Goal: Task Accomplishment & Management: Manage account settings

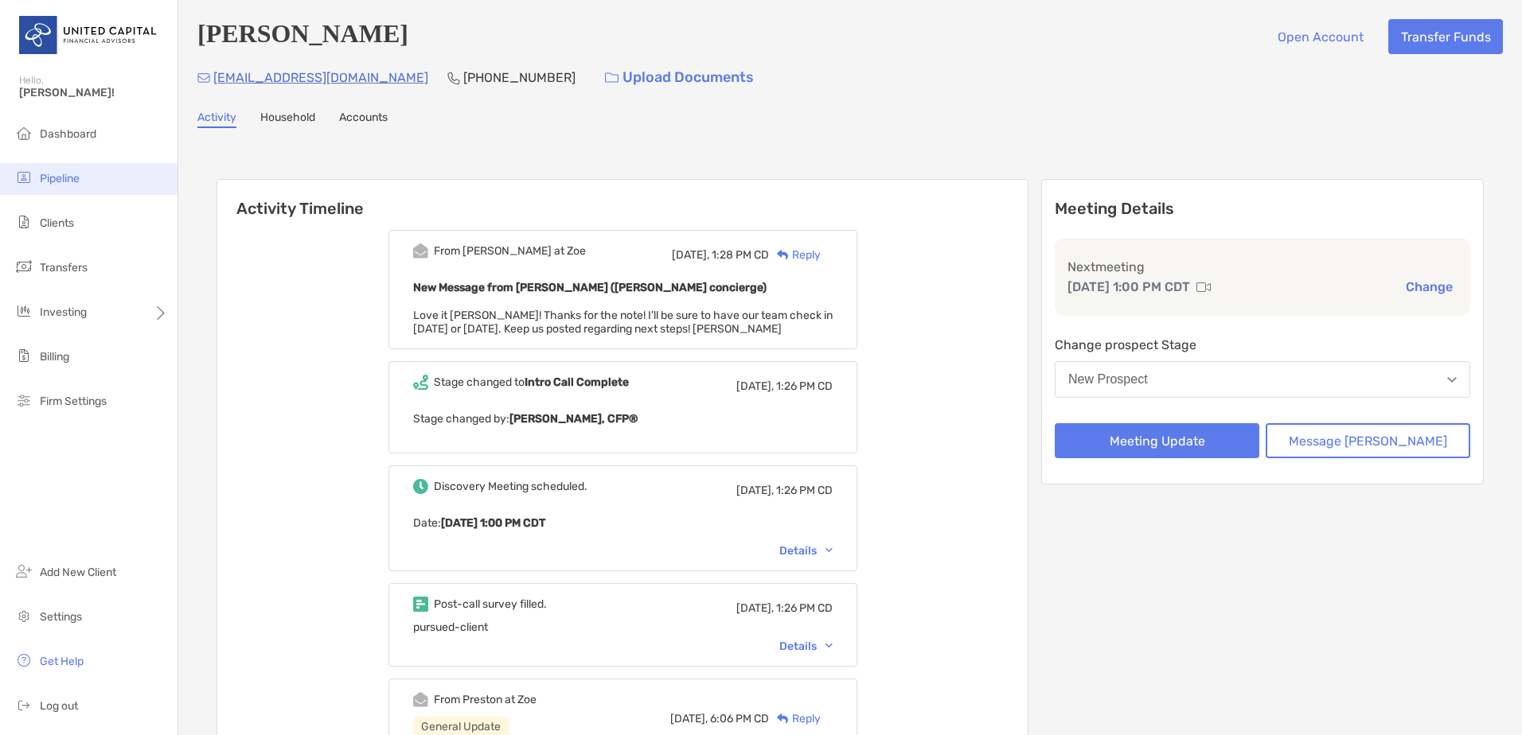
click at [106, 172] on li "Pipeline" at bounding box center [88, 179] width 177 height 32
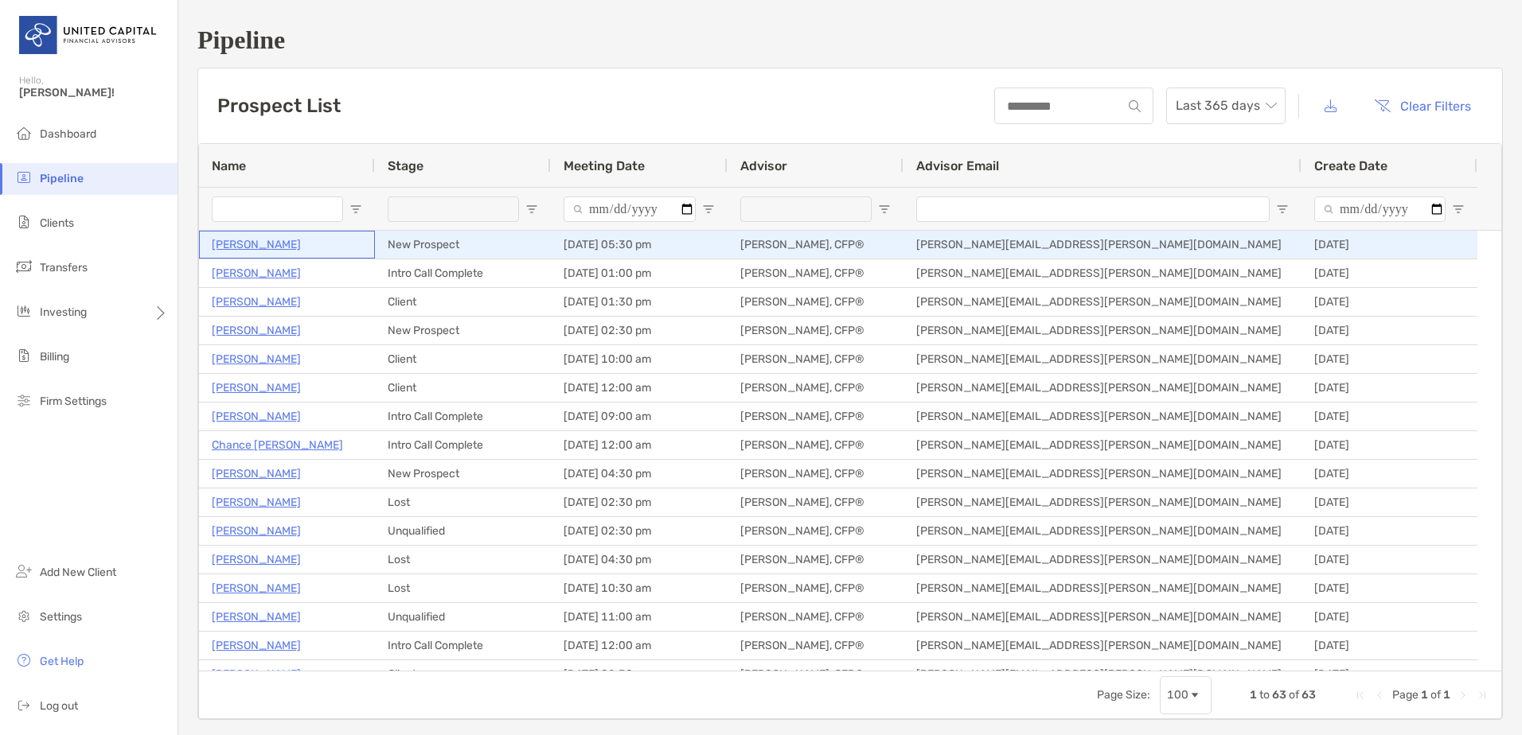
click at [271, 253] on p "[PERSON_NAME]" at bounding box center [256, 245] width 89 height 20
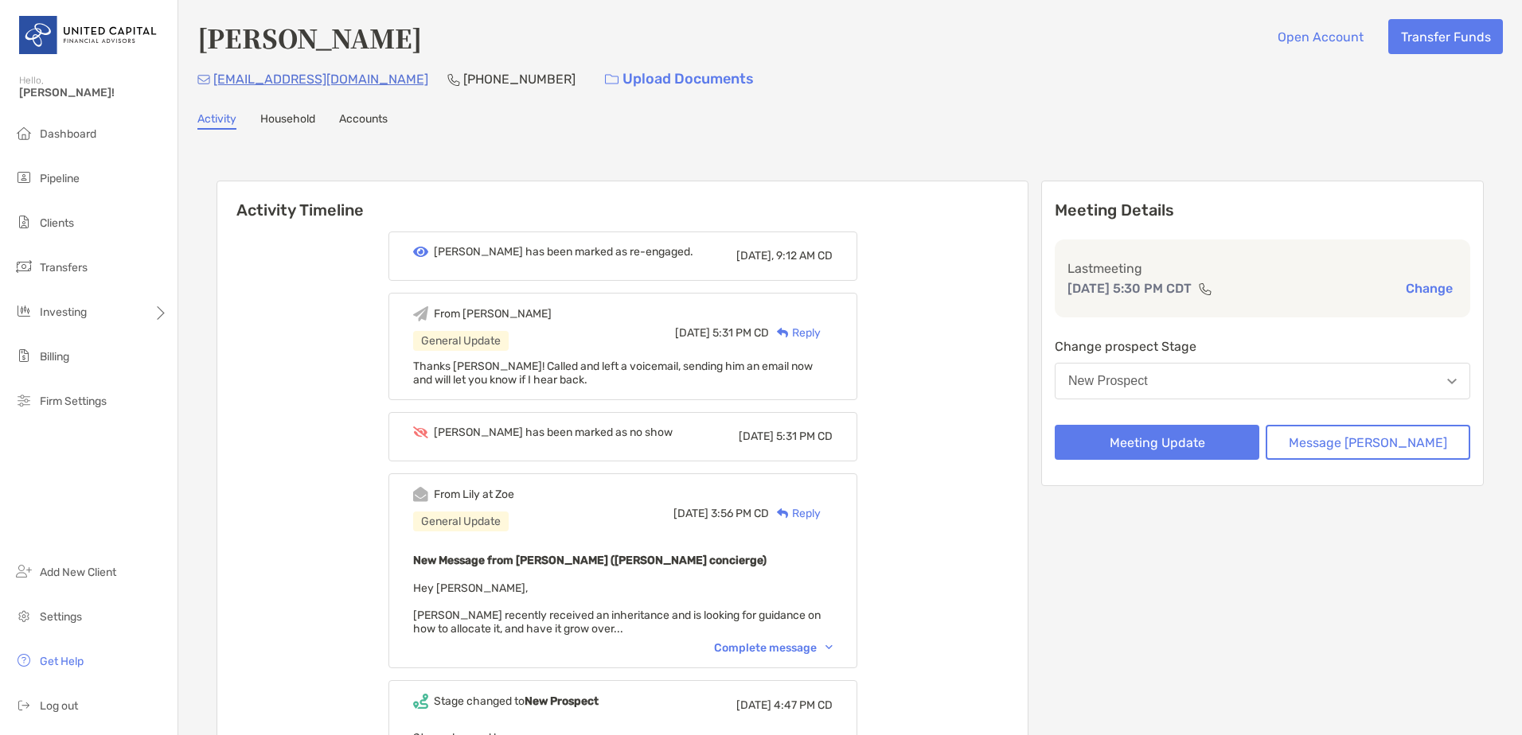
click at [1416, 289] on button "Change" at bounding box center [1429, 288] width 57 height 17
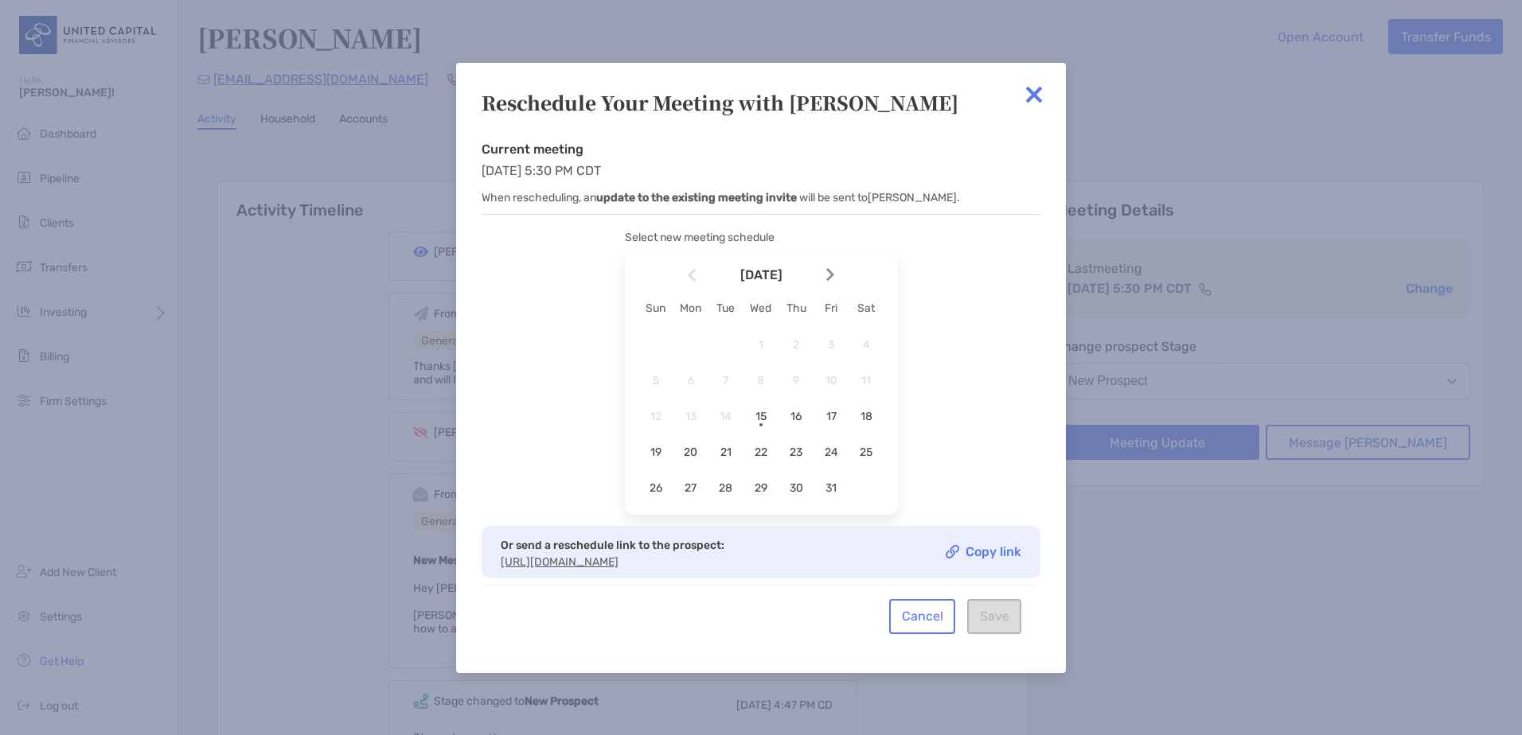
click at [1042, 86] on img at bounding box center [1034, 95] width 32 height 32
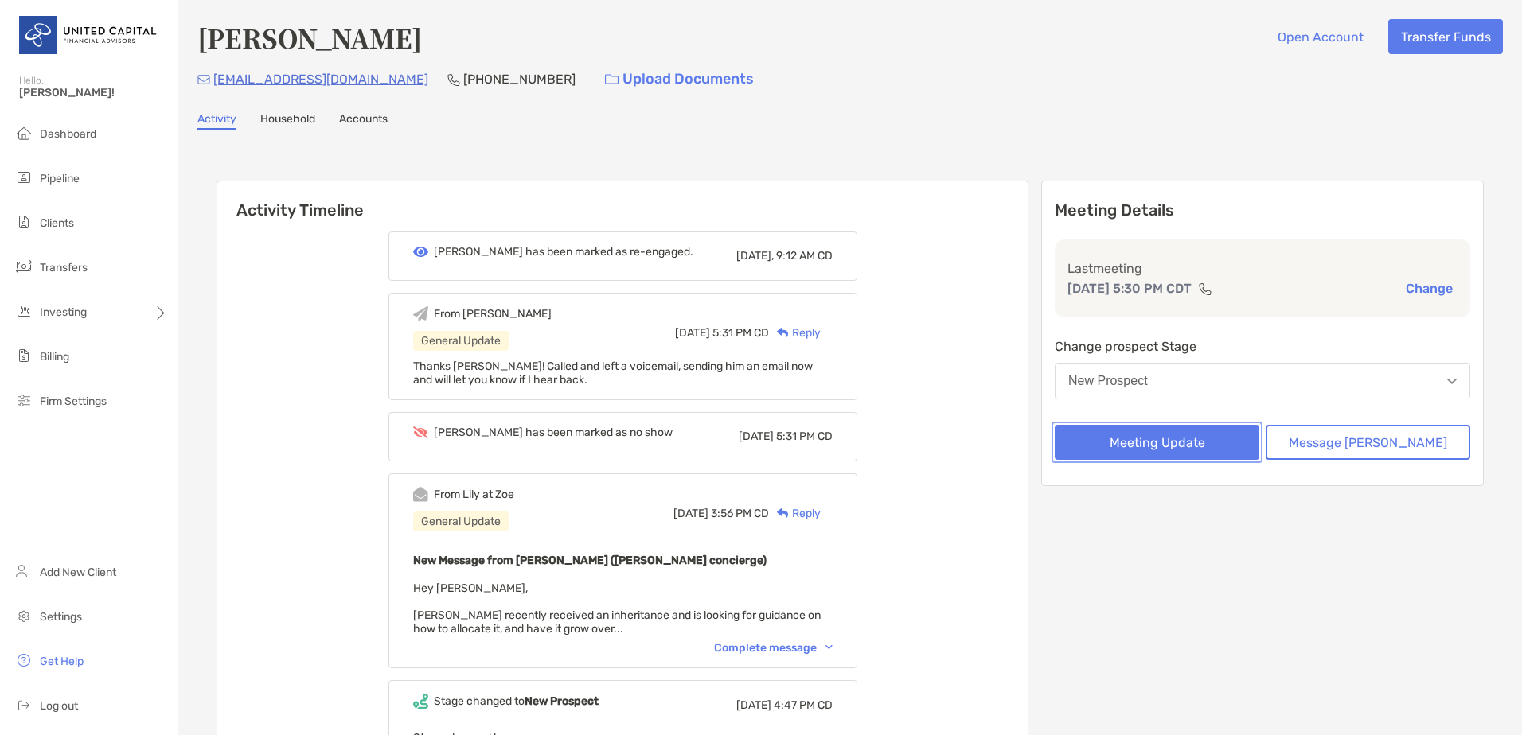
click at [1224, 443] on button "Meeting Update" at bounding box center [1157, 442] width 205 height 35
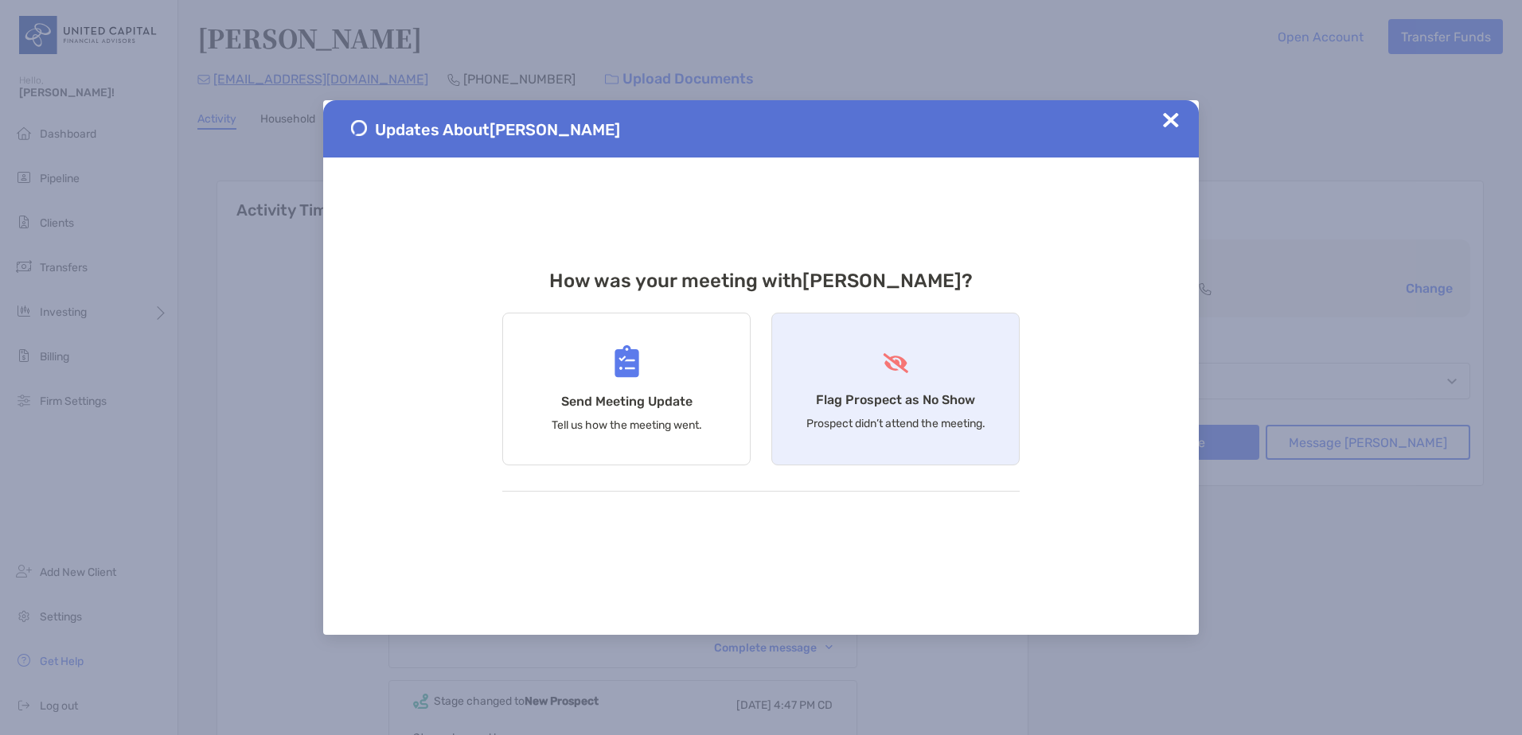
click at [947, 373] on div "Flag Prospect as No Show Prospect didn’t attend the meeting." at bounding box center [895, 389] width 248 height 153
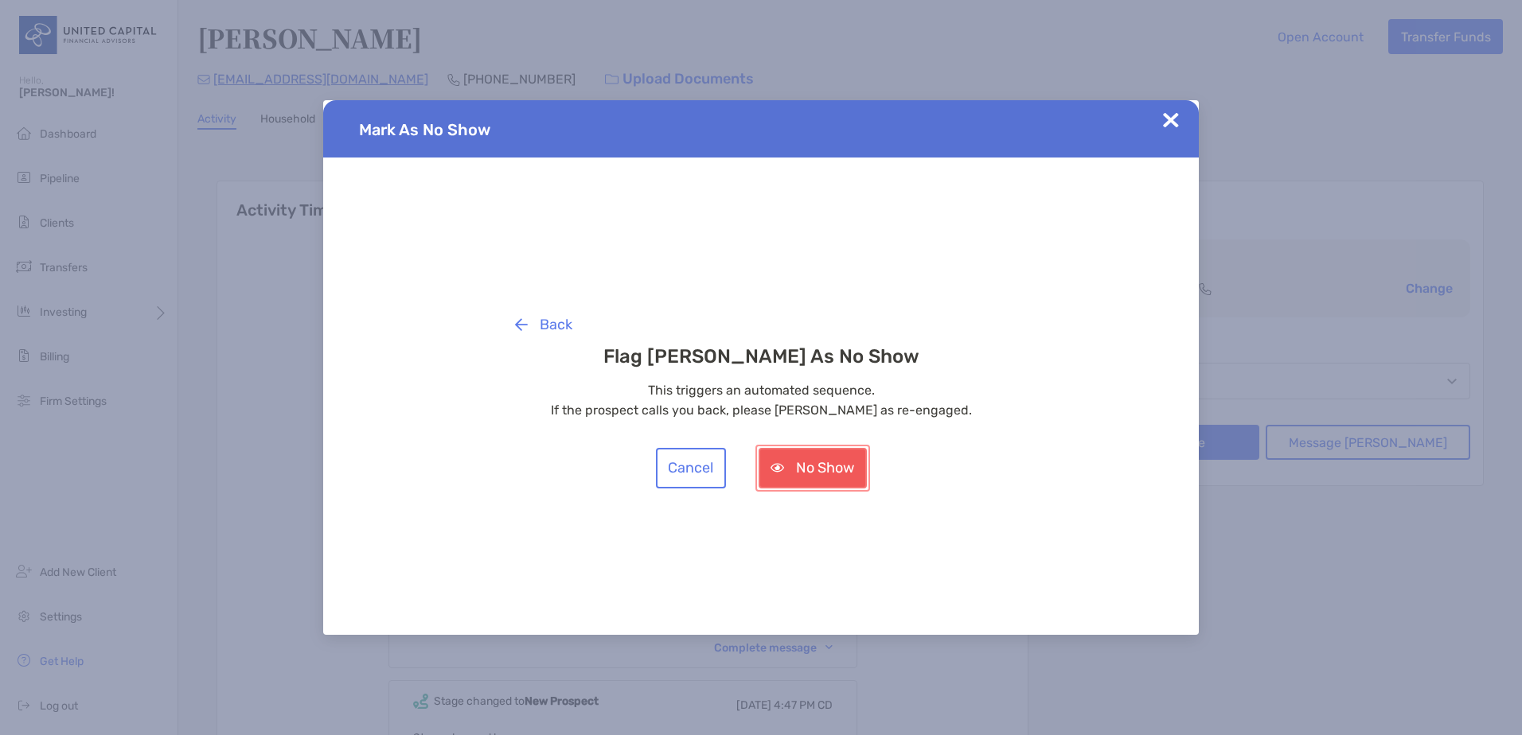
click at [830, 462] on button "No Show" at bounding box center [813, 468] width 108 height 41
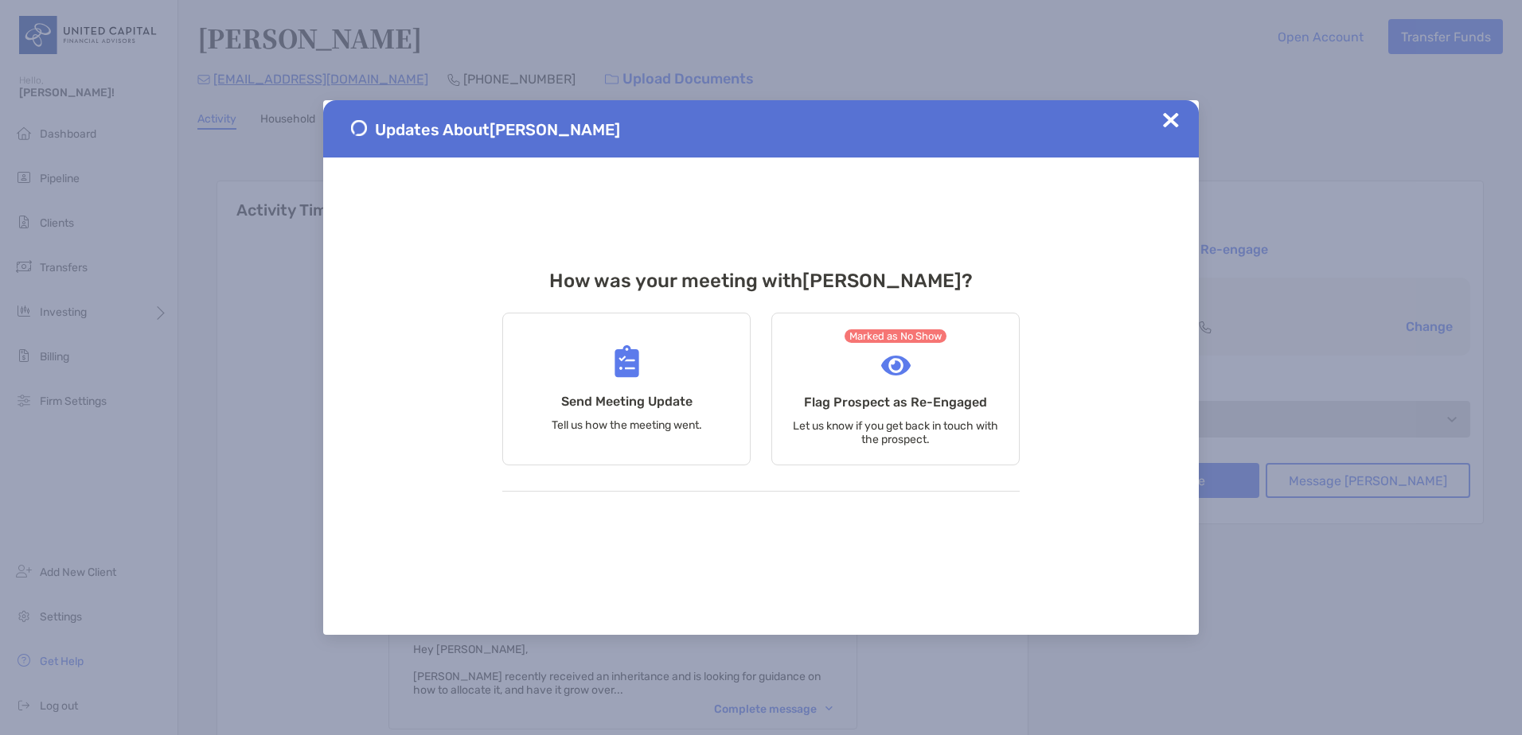
click at [1176, 122] on img at bounding box center [1171, 120] width 16 height 16
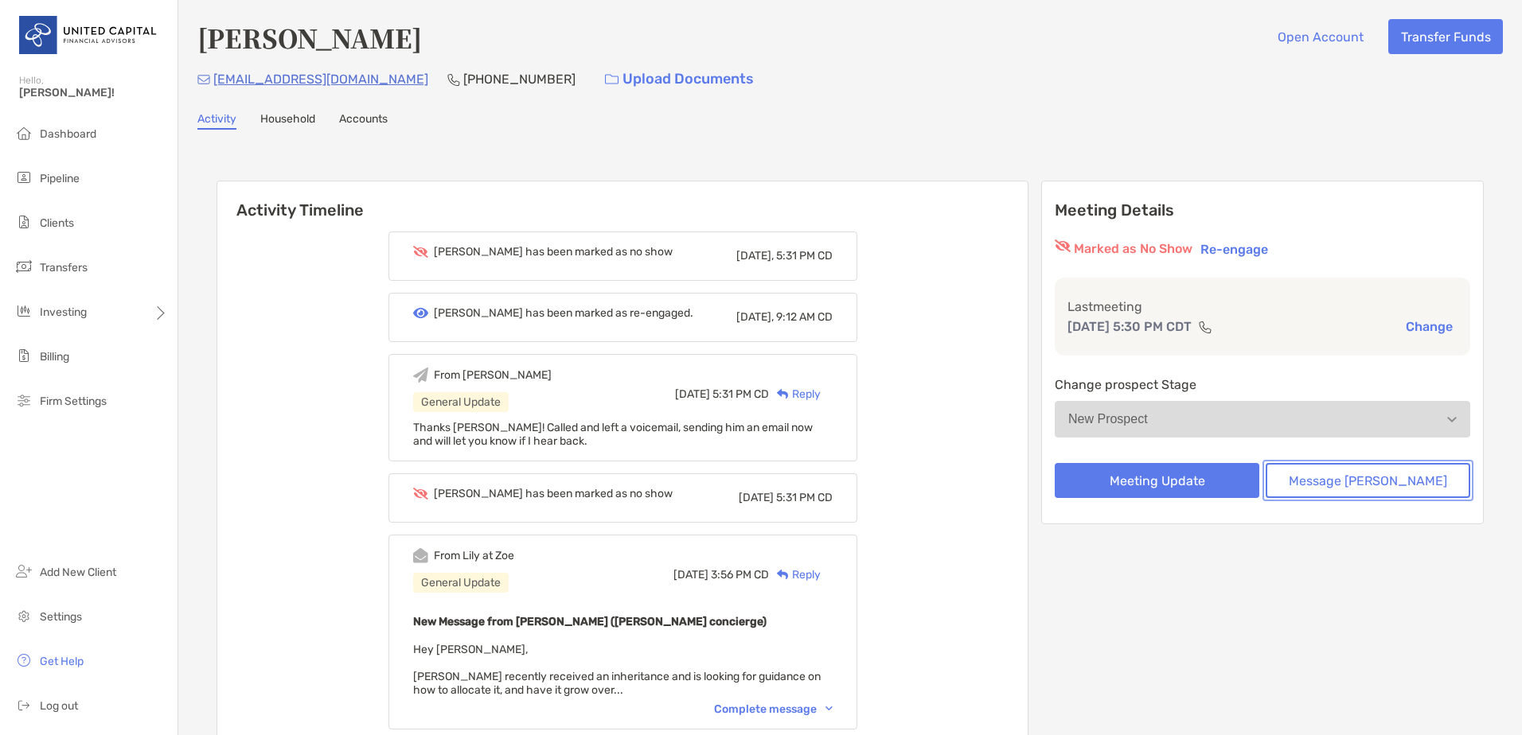
click at [1340, 480] on button "Message [PERSON_NAME]" at bounding box center [1368, 480] width 205 height 35
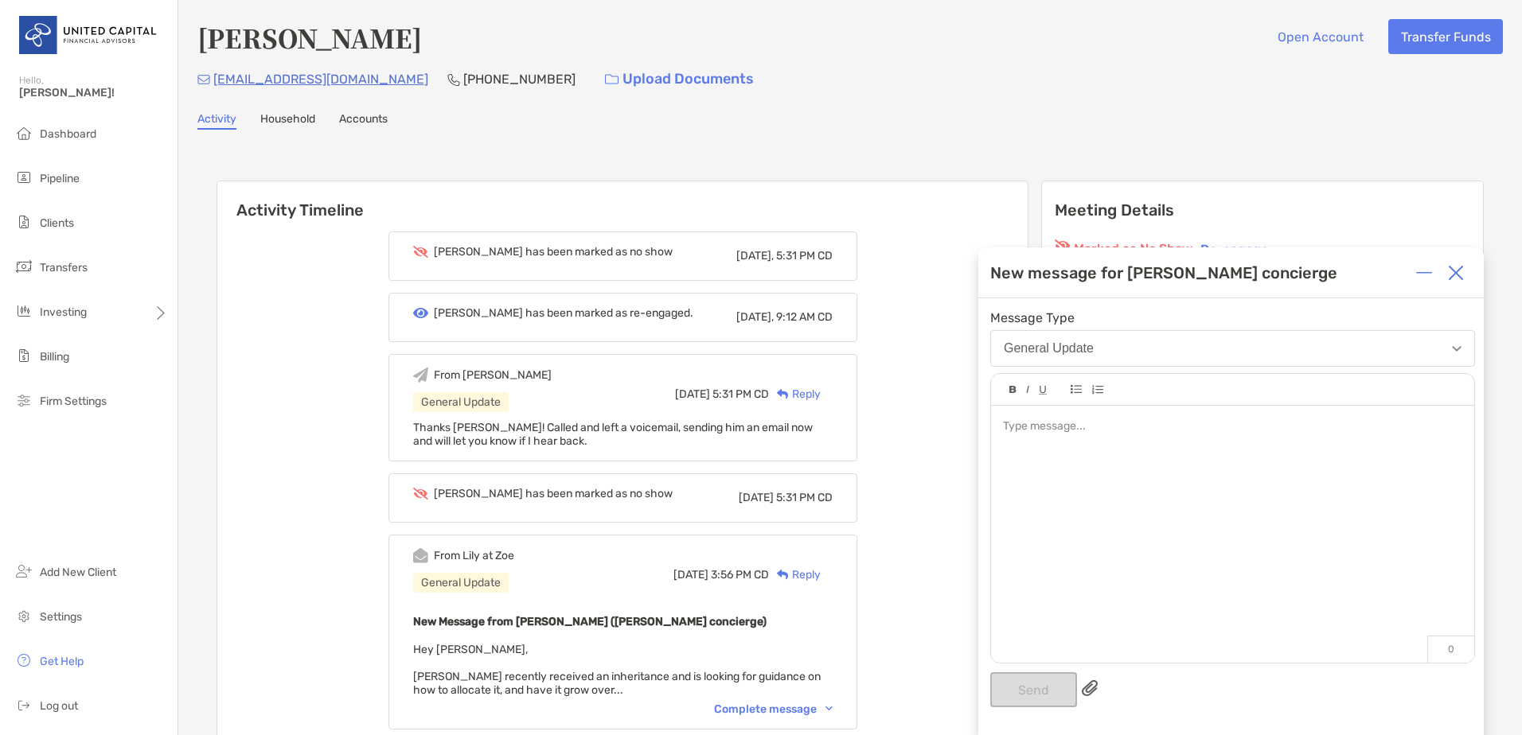
click at [1085, 446] on div at bounding box center [1232, 526] width 483 height 241
click at [1052, 698] on button "Send" at bounding box center [1033, 690] width 87 height 35
